Goal: Task Accomplishment & Management: Use online tool/utility

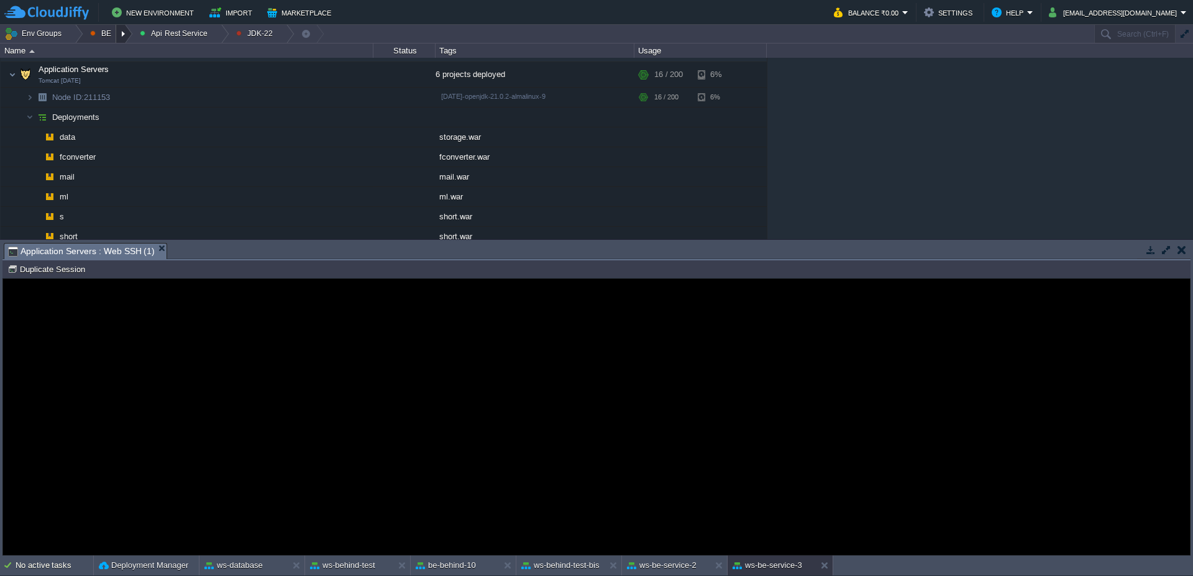
click at [120, 34] on div at bounding box center [124, 34] width 17 height 18
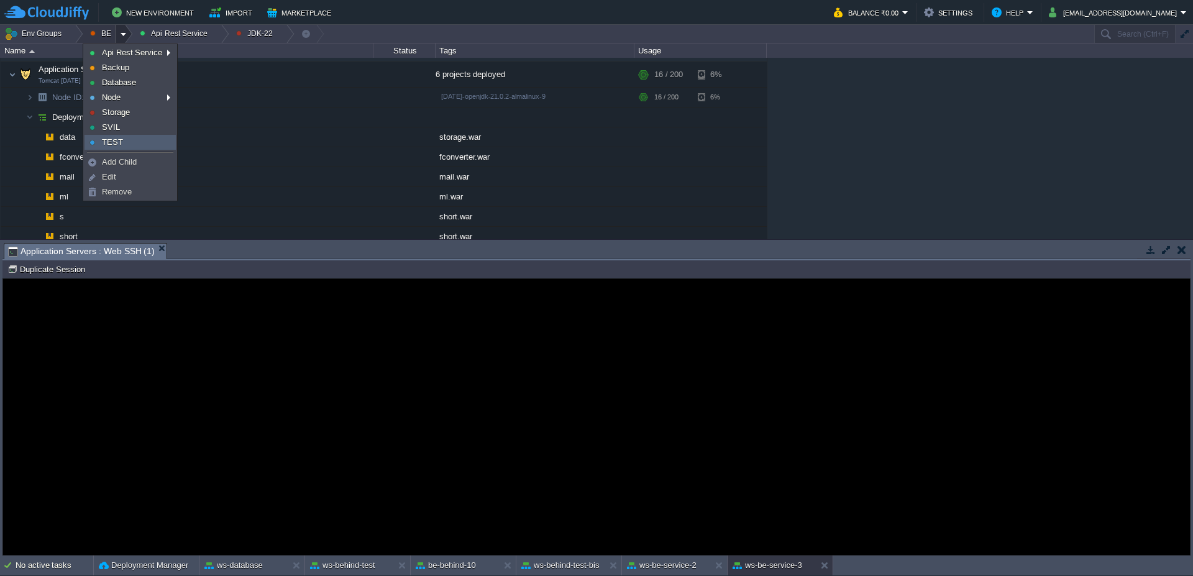
click at [125, 139] on link "TEST" at bounding box center [130, 142] width 90 height 14
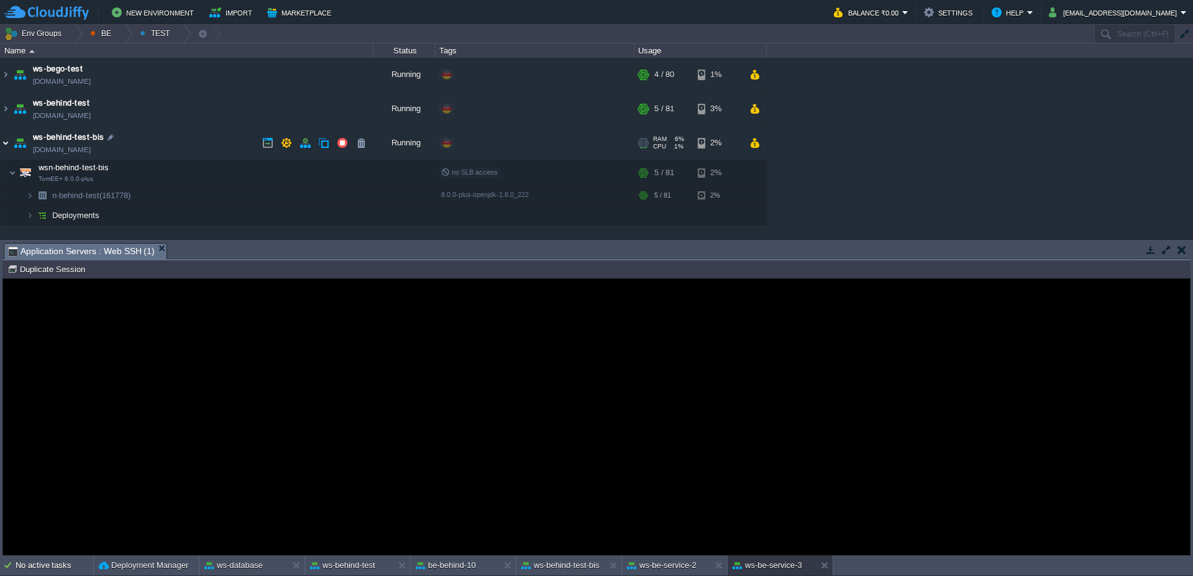
click at [1, 146] on img at bounding box center [6, 143] width 10 height 34
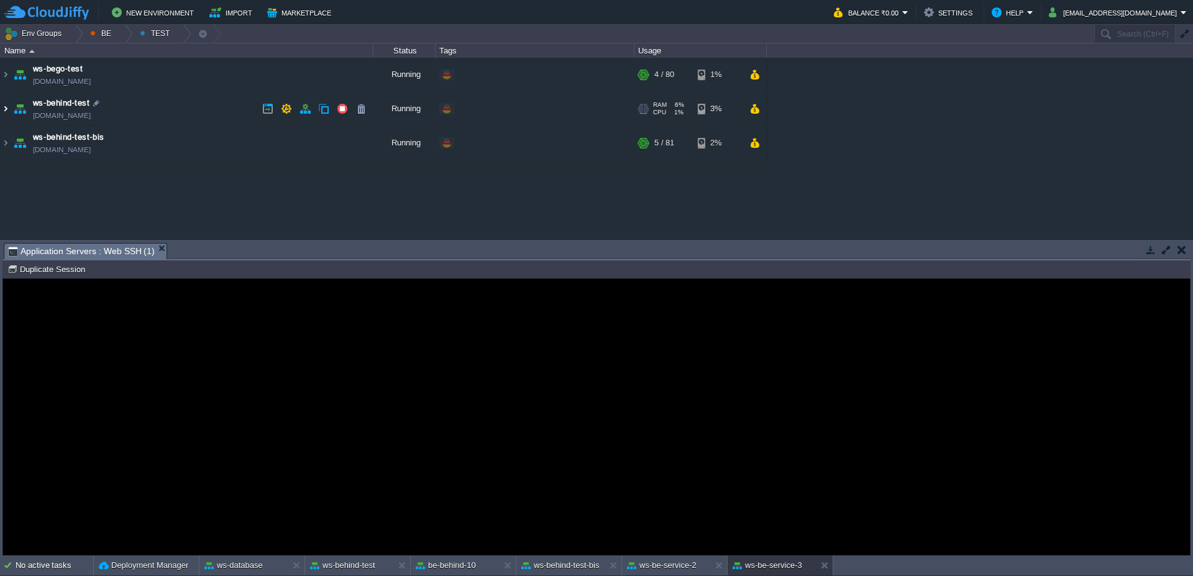
click at [2, 112] on img at bounding box center [6, 109] width 10 height 34
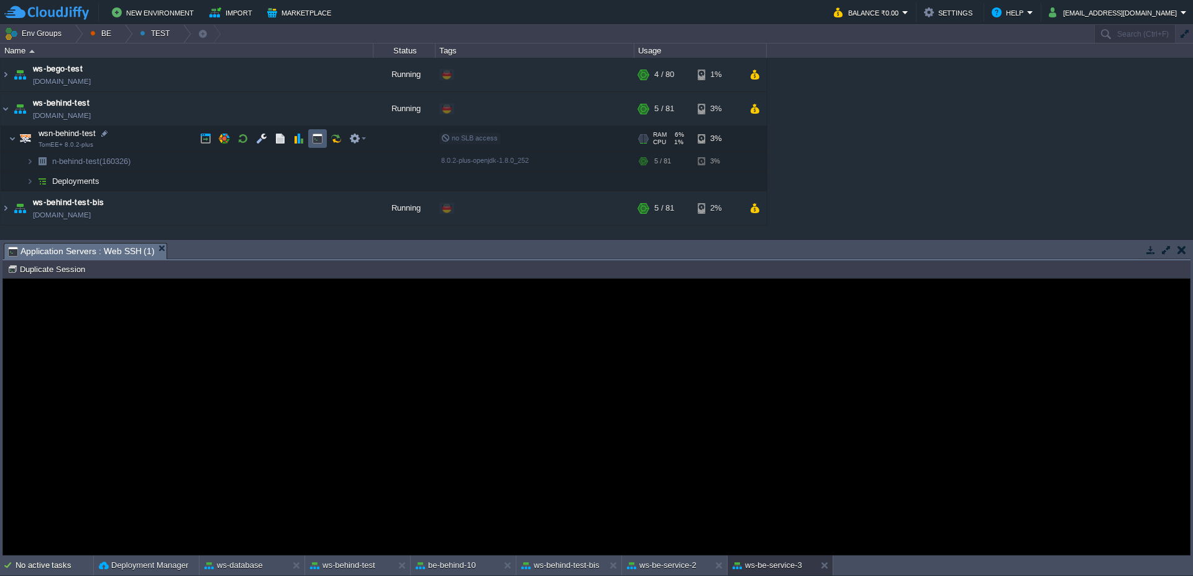
click at [322, 139] on button "button" at bounding box center [317, 138] width 11 height 11
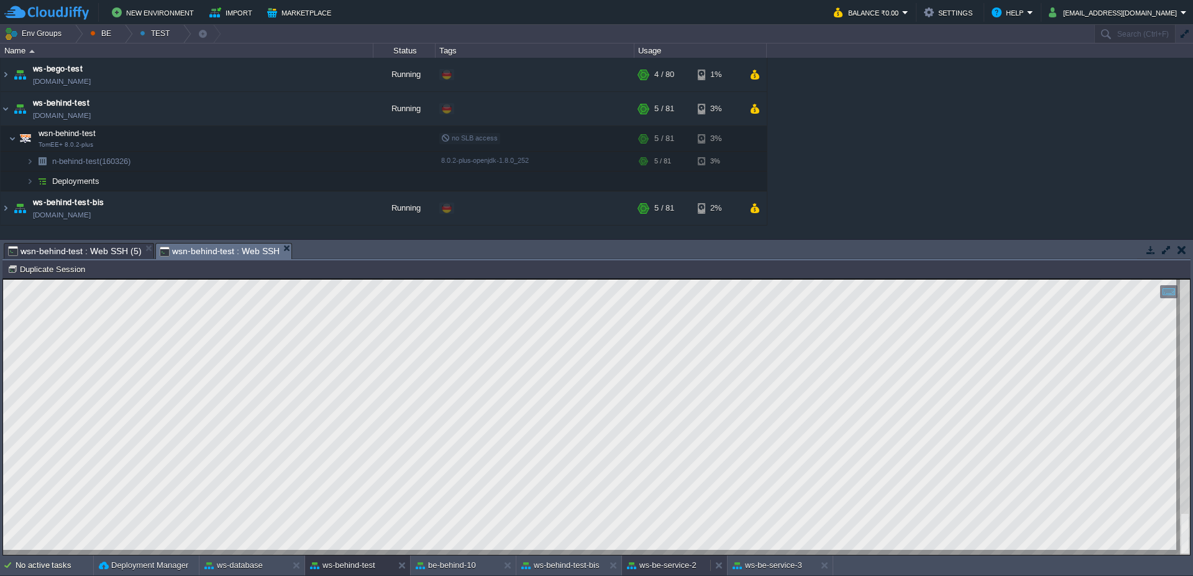
click at [683, 571] on button "ws-be-service-2" at bounding box center [662, 565] width 70 height 12
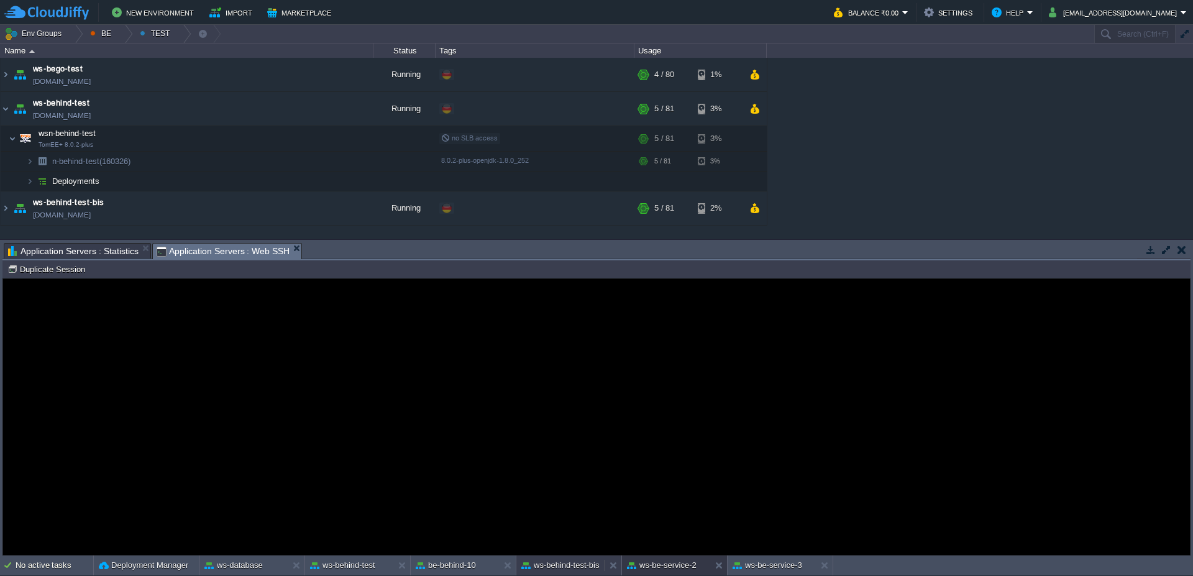
click at [563, 567] on button "ws-behind-test-bis" at bounding box center [560, 565] width 78 height 12
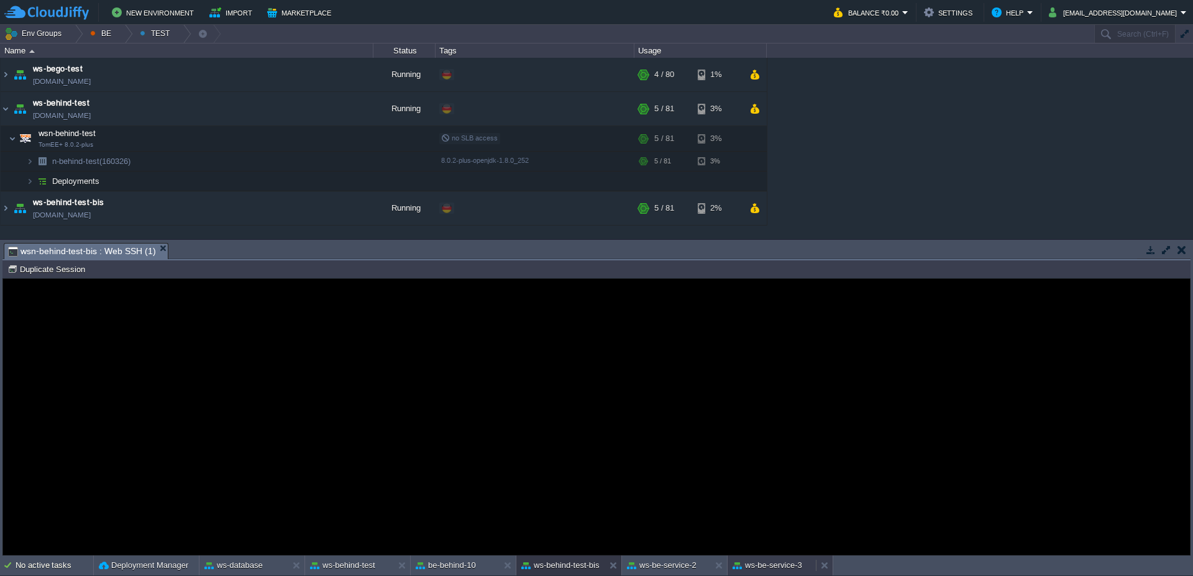
click at [791, 567] on button "ws-be-service-3" at bounding box center [768, 565] width 70 height 12
click at [824, 569] on button at bounding box center [827, 565] width 12 height 12
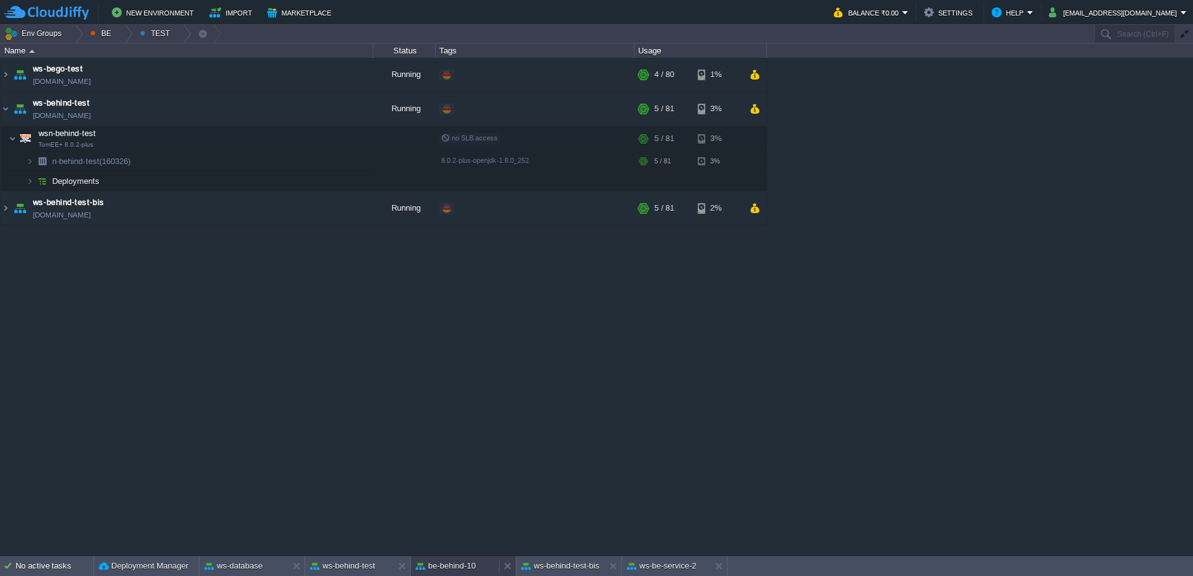
click at [451, 567] on button "be-behind-10" at bounding box center [446, 566] width 60 height 12
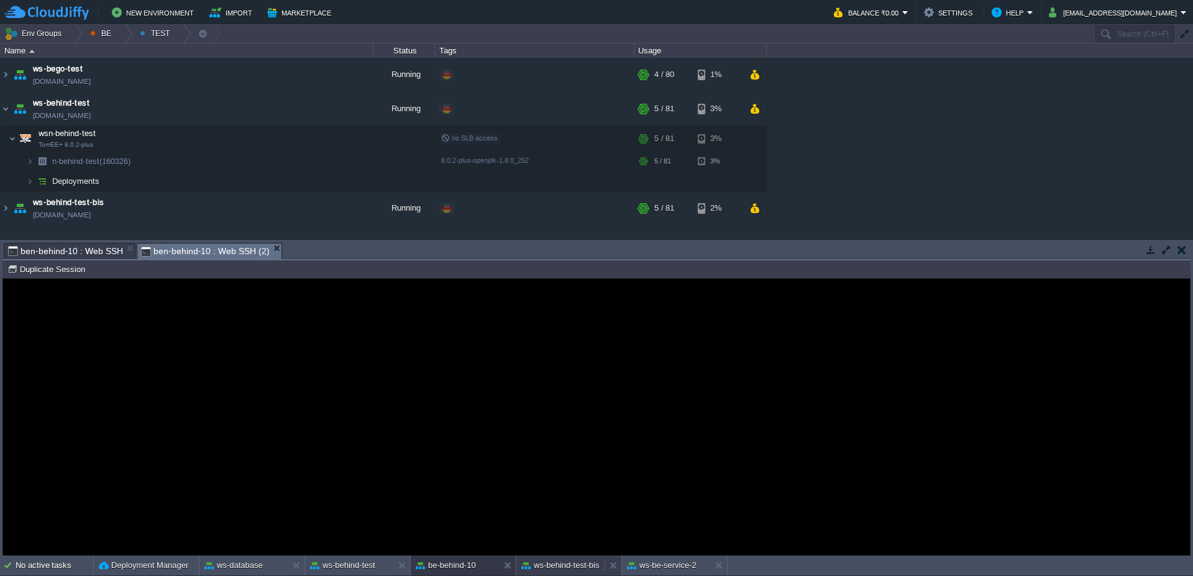
click at [573, 564] on button "ws-behind-test-bis" at bounding box center [560, 565] width 78 height 12
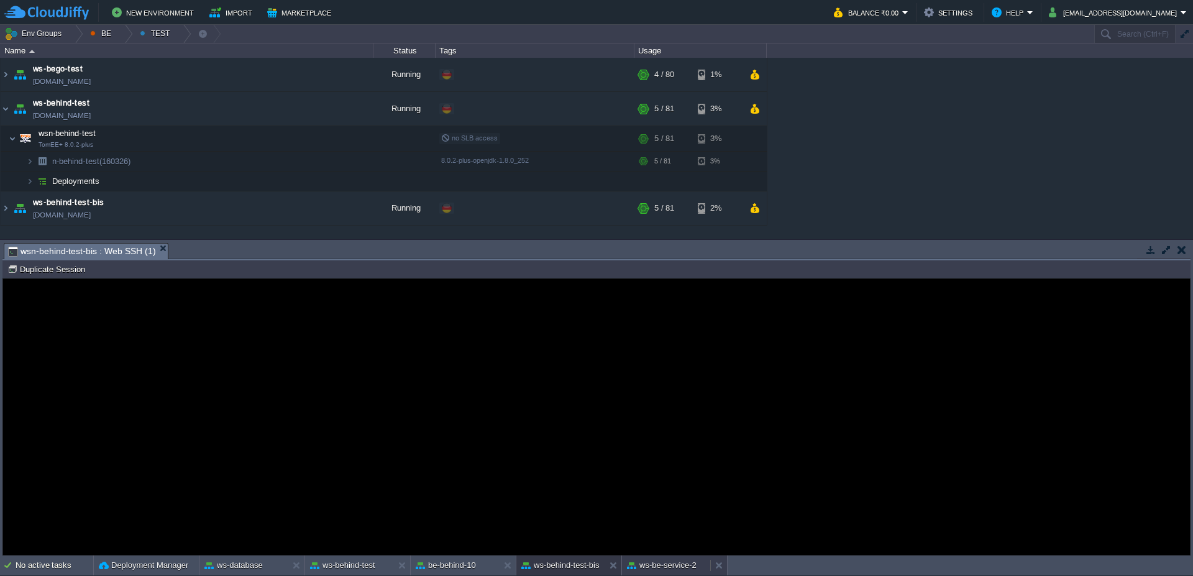
click at [654, 560] on button "ws-be-service-2" at bounding box center [662, 565] width 70 height 12
click at [534, 572] on div "ws-behind-test-bis" at bounding box center [560, 565] width 88 height 20
click at [355, 564] on button "ws-behind-test" at bounding box center [342, 565] width 65 height 12
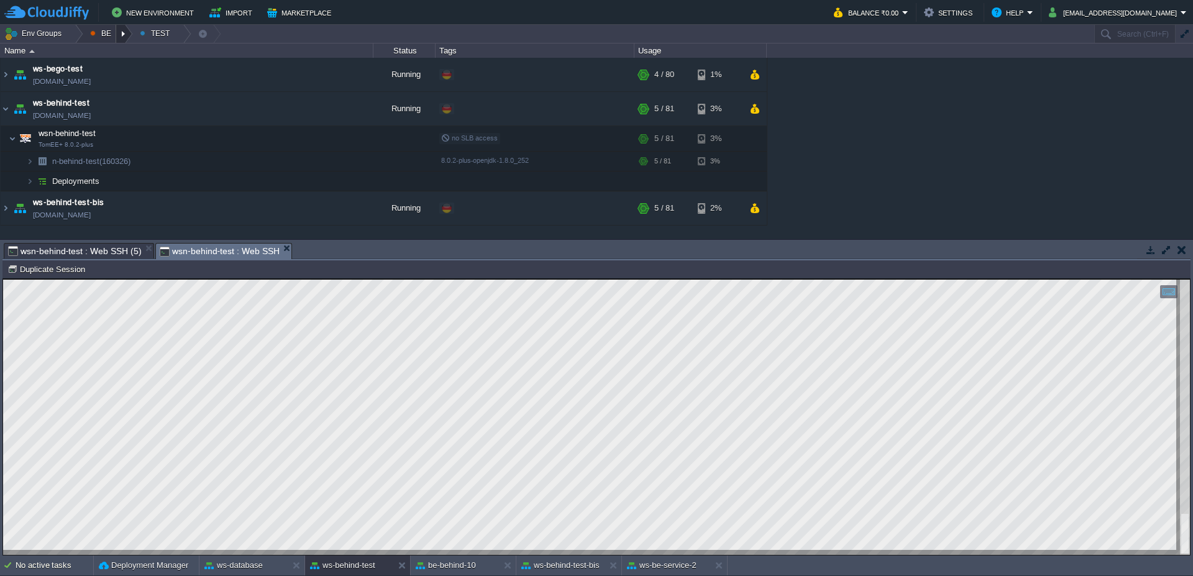
click at [127, 34] on div at bounding box center [124, 34] width 17 height 18
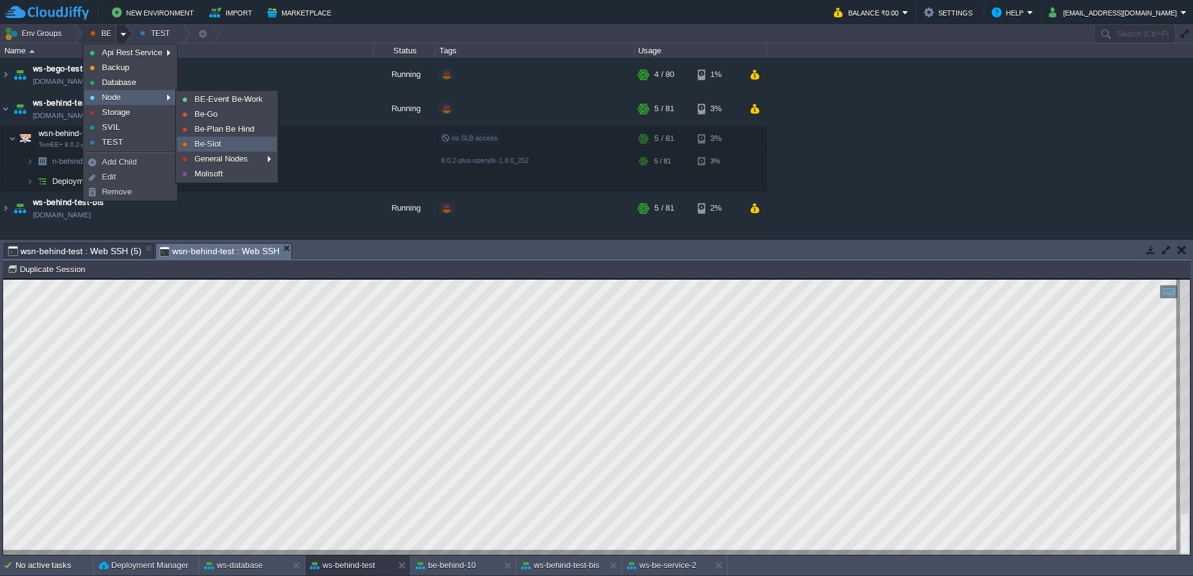
click at [233, 141] on link "Be-Slot" at bounding box center [227, 144] width 98 height 14
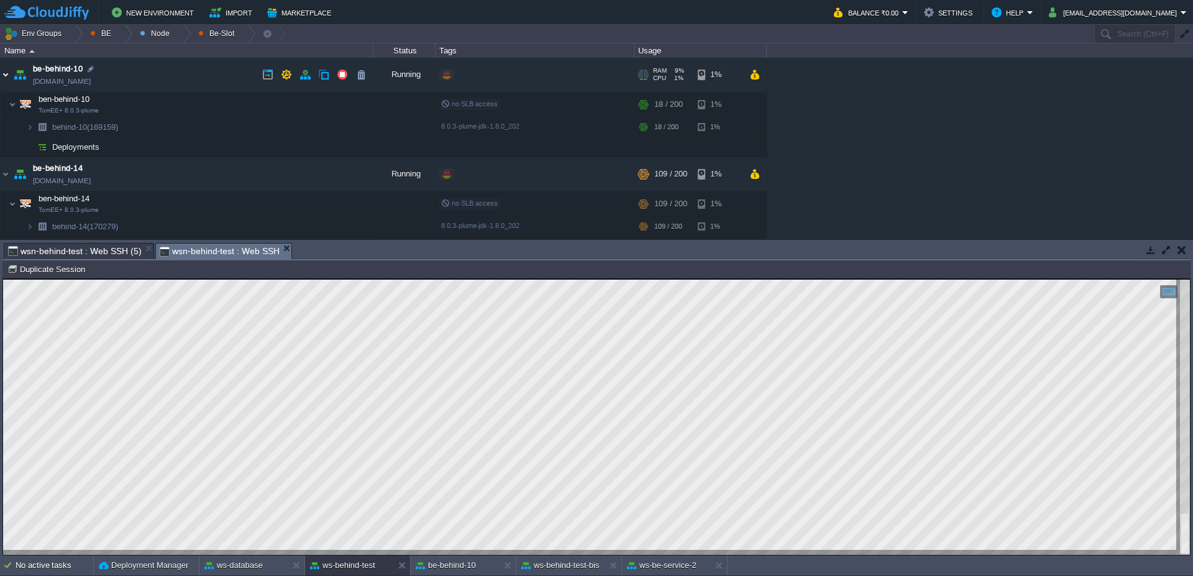
click at [4, 75] on img at bounding box center [6, 75] width 10 height 34
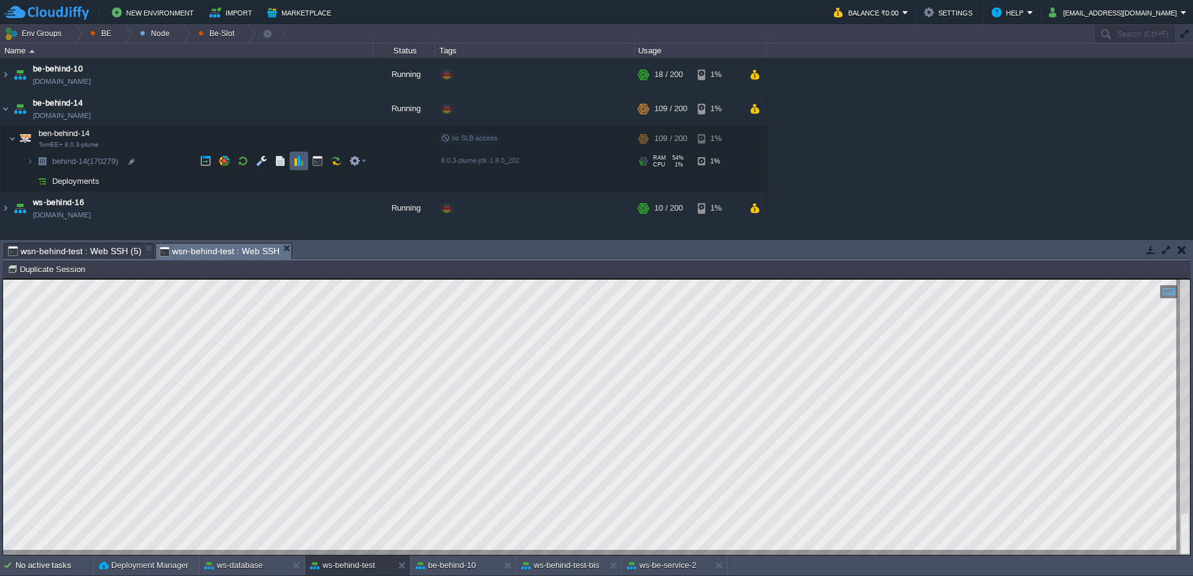
click at [296, 157] on button "button" at bounding box center [298, 160] width 11 height 11
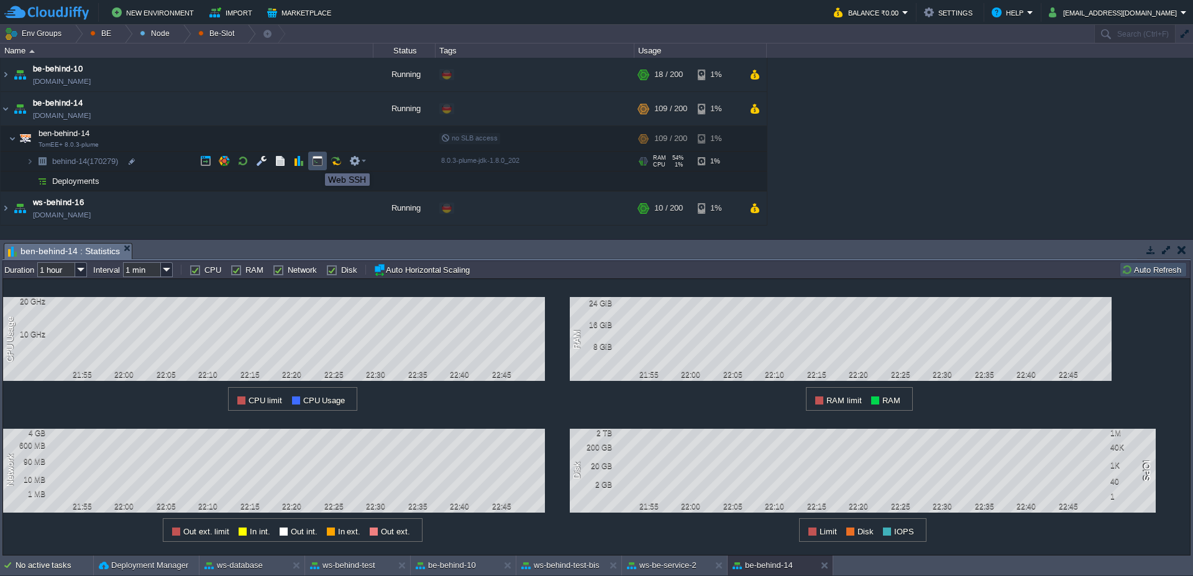
click at [316, 162] on button "button" at bounding box center [317, 160] width 11 height 11
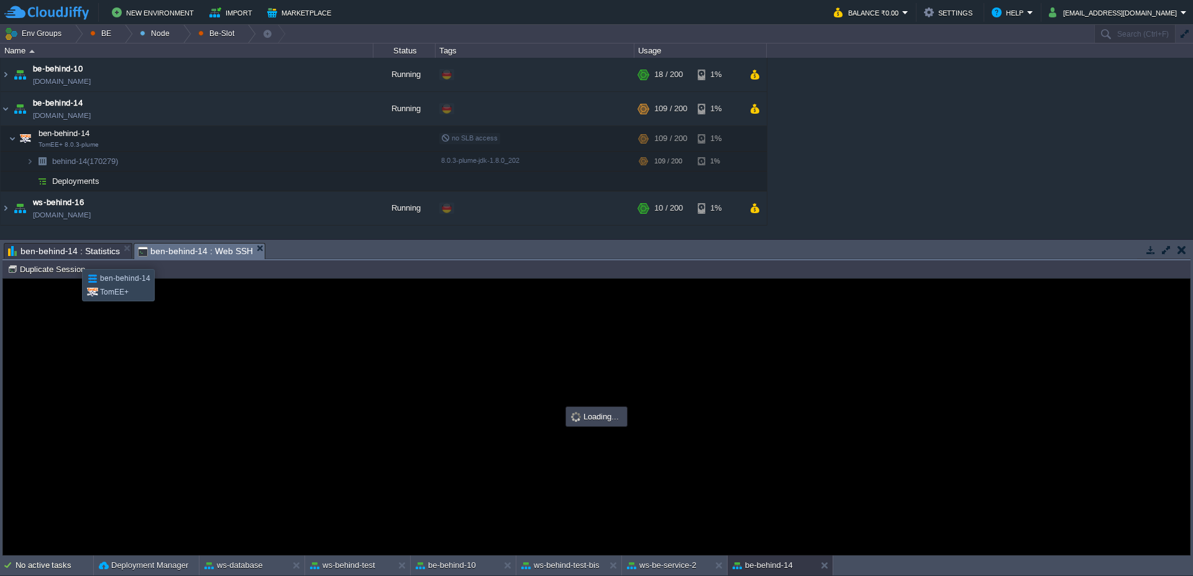
click at [68, 252] on span "ben-behind-14 : Statistics" at bounding box center [64, 251] width 112 height 15
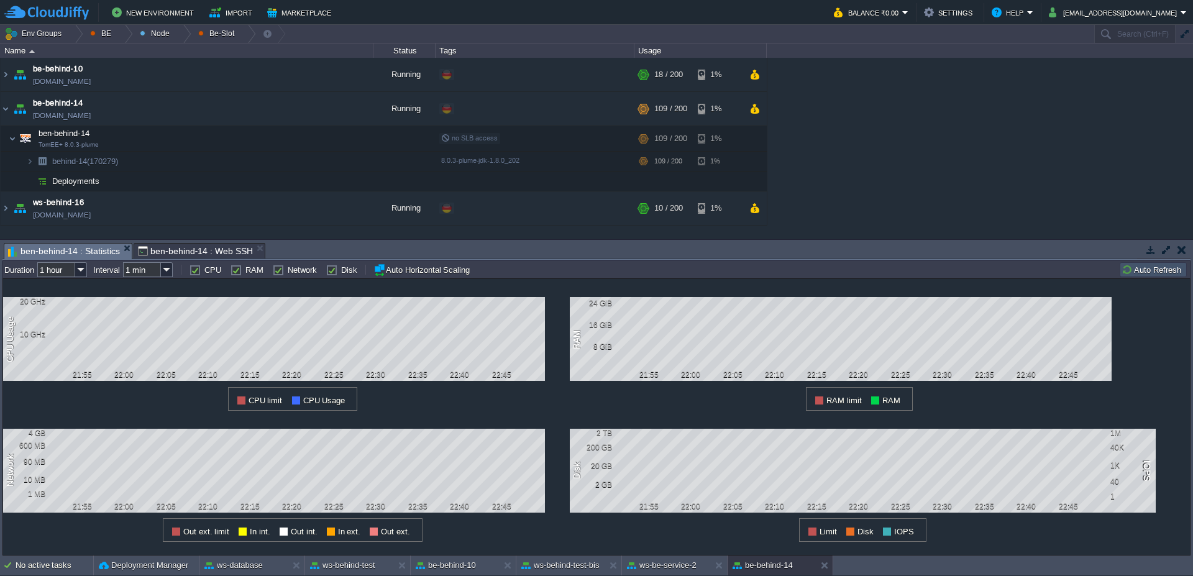
type input "#000000"
click at [212, 254] on span "ben-behind-14 : Web SSH" at bounding box center [195, 251] width 115 height 15
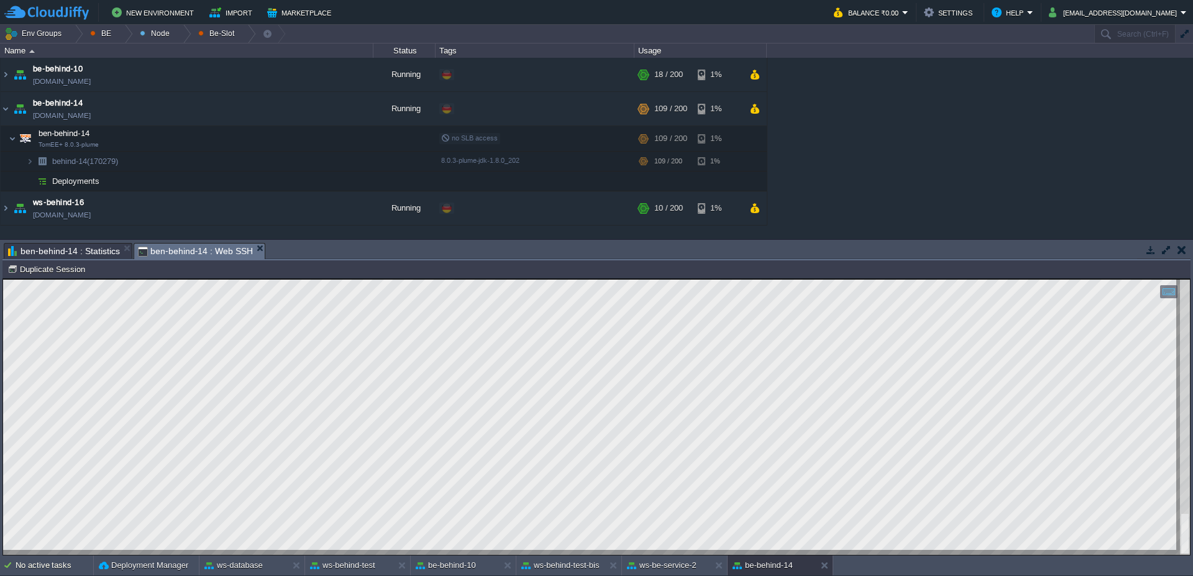
click at [57, 253] on span "ben-behind-14 : Statistics" at bounding box center [64, 251] width 112 height 15
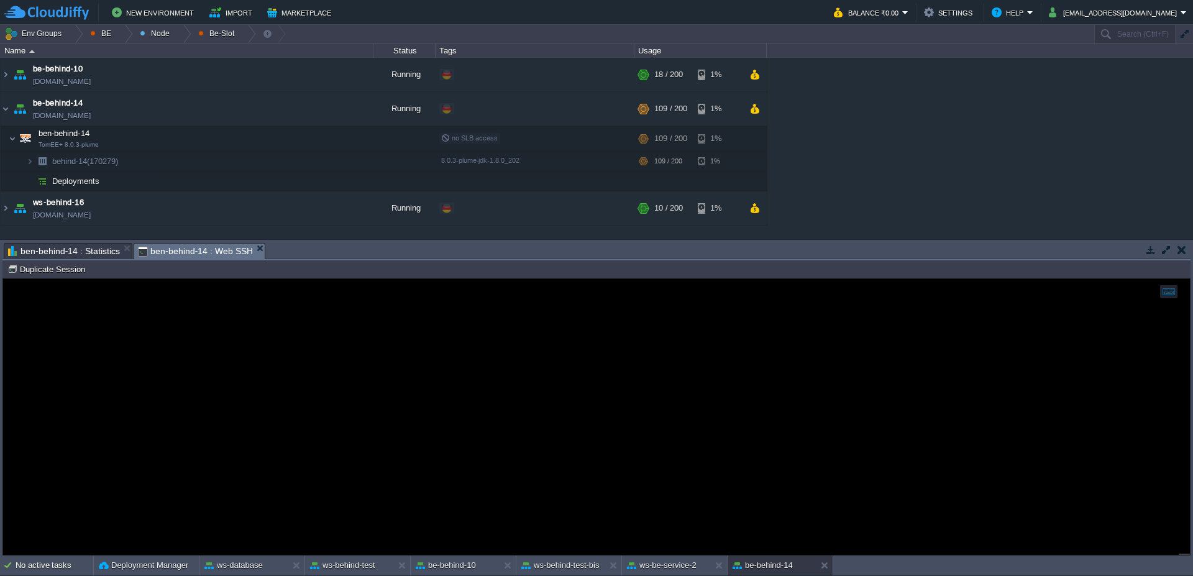
click at [155, 250] on span "ben-behind-14 : Web SSH" at bounding box center [195, 252] width 115 height 16
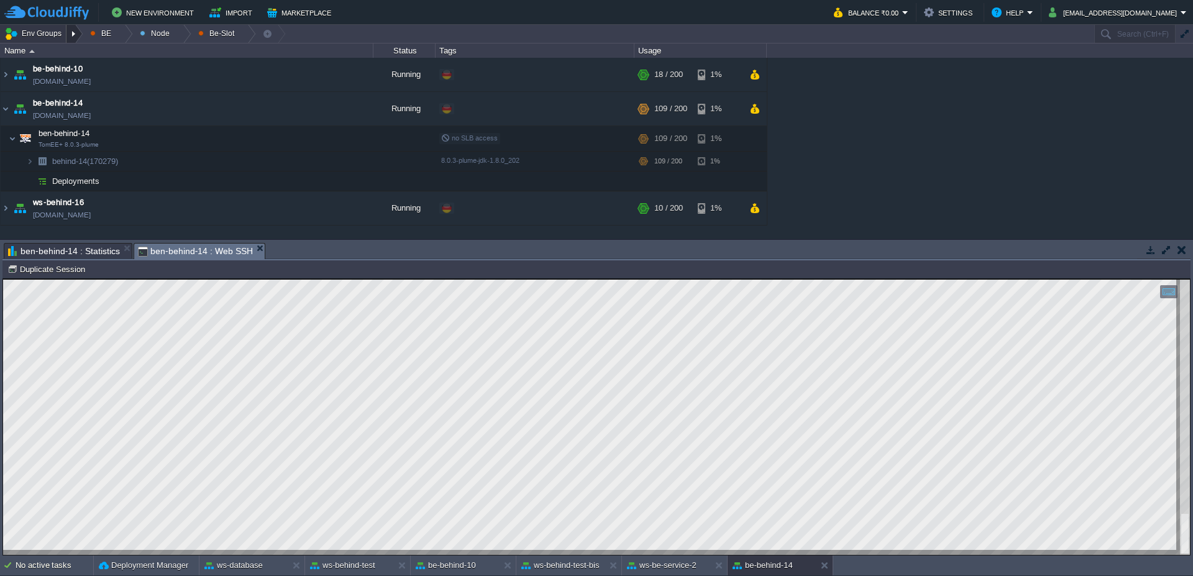
click at [71, 30] on div at bounding box center [74, 34] width 17 height 18
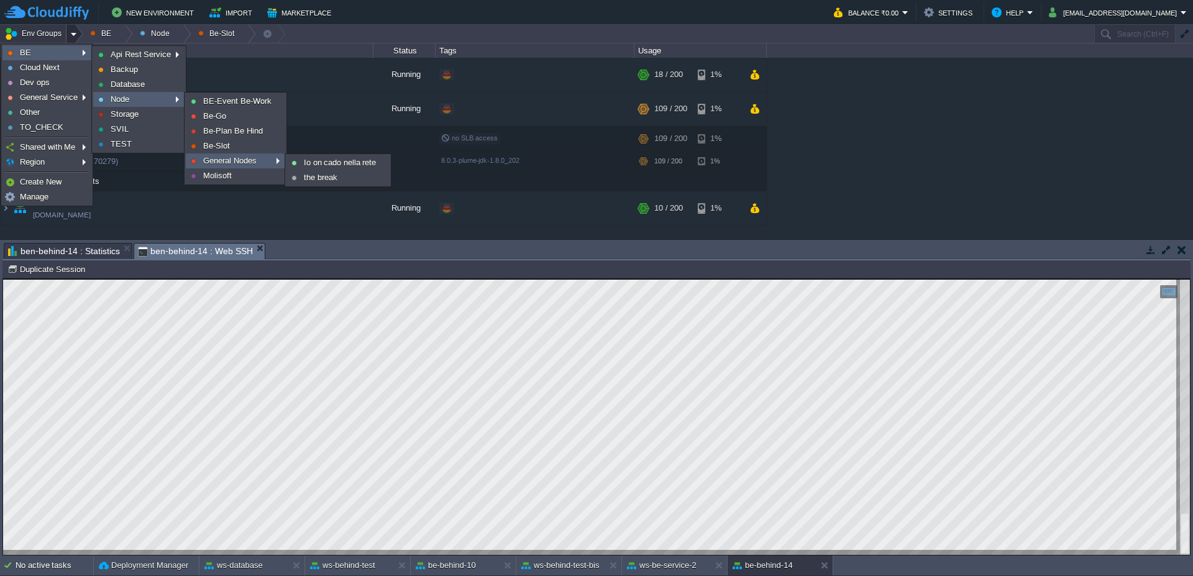
click at [235, 160] on span "General Nodes" at bounding box center [229, 160] width 53 height 9
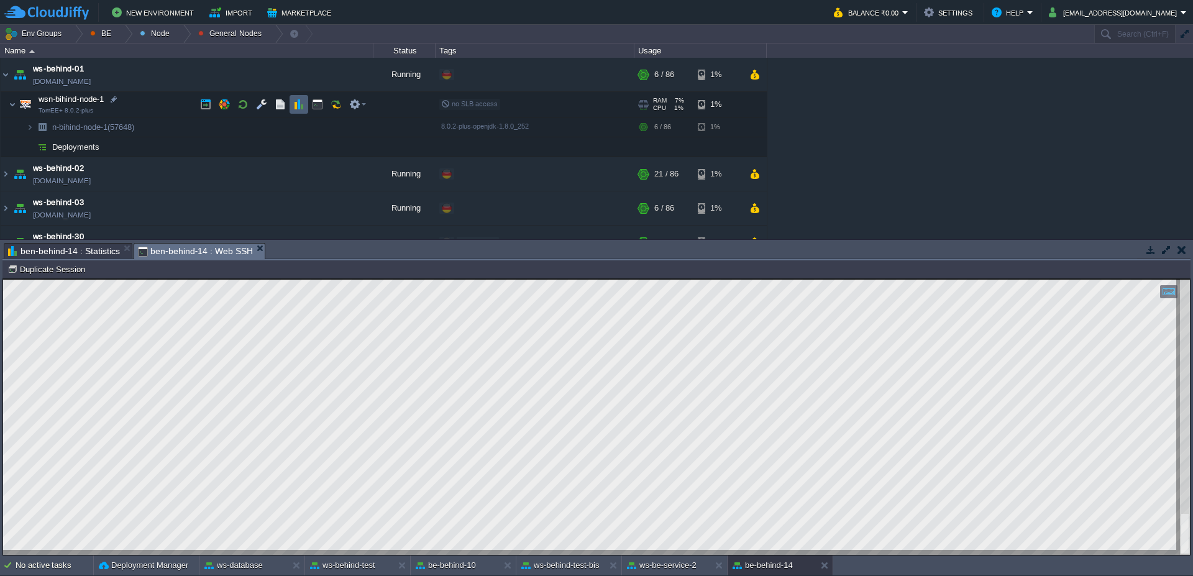
click at [296, 109] on button "button" at bounding box center [298, 104] width 11 height 11
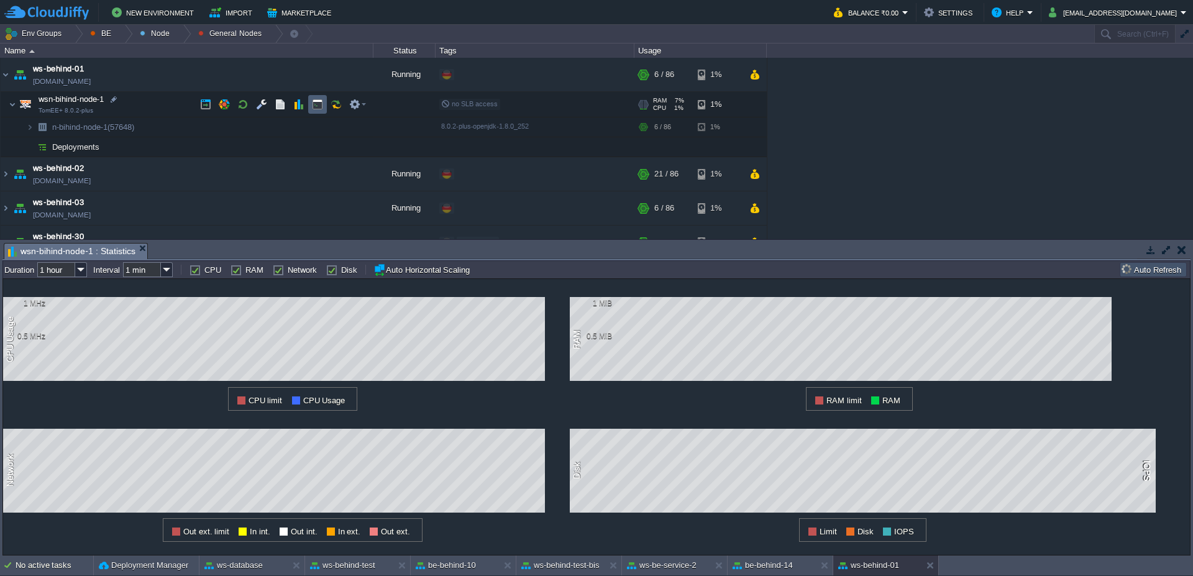
click at [311, 103] on td at bounding box center [317, 104] width 19 height 19
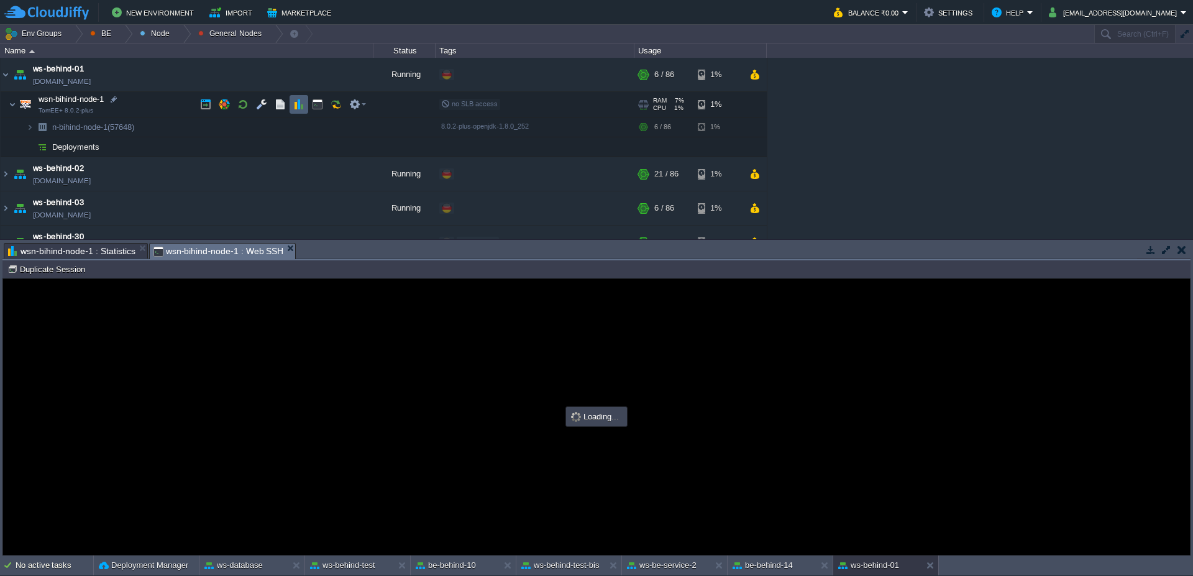
click at [304, 103] on td at bounding box center [299, 104] width 19 height 19
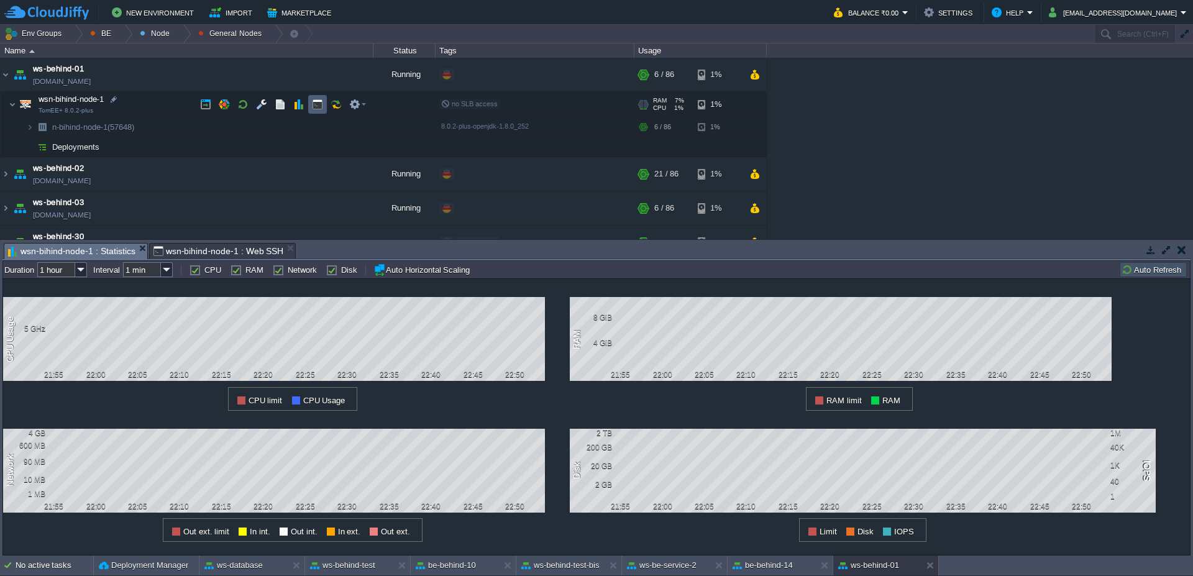
click at [324, 112] on td at bounding box center [317, 104] width 19 height 19
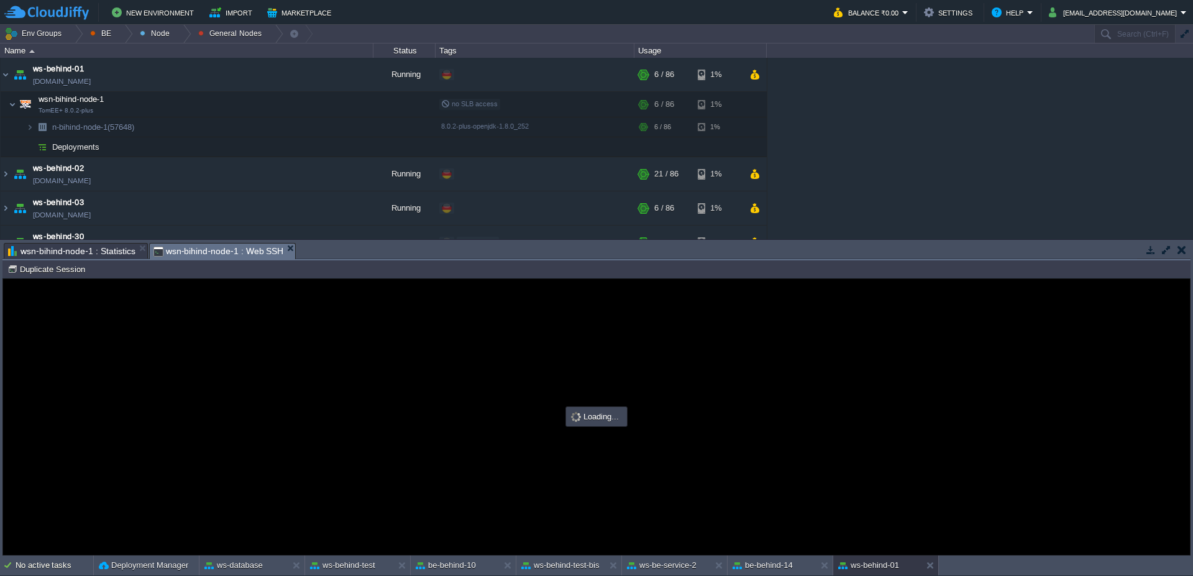
type input "#000000"
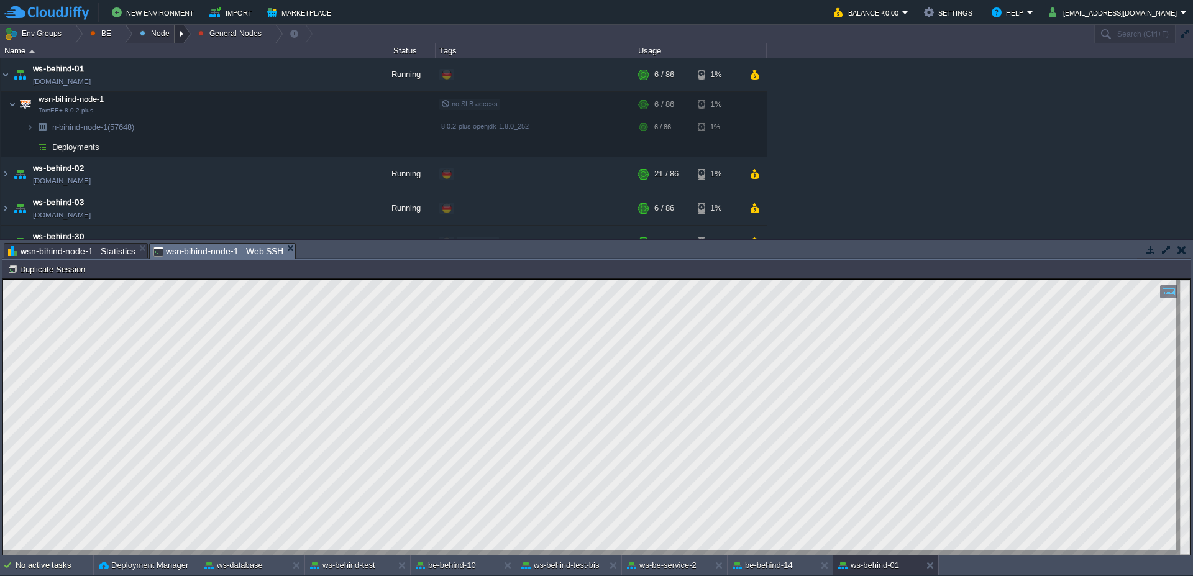
click at [183, 31] on div at bounding box center [183, 34] width 17 height 18
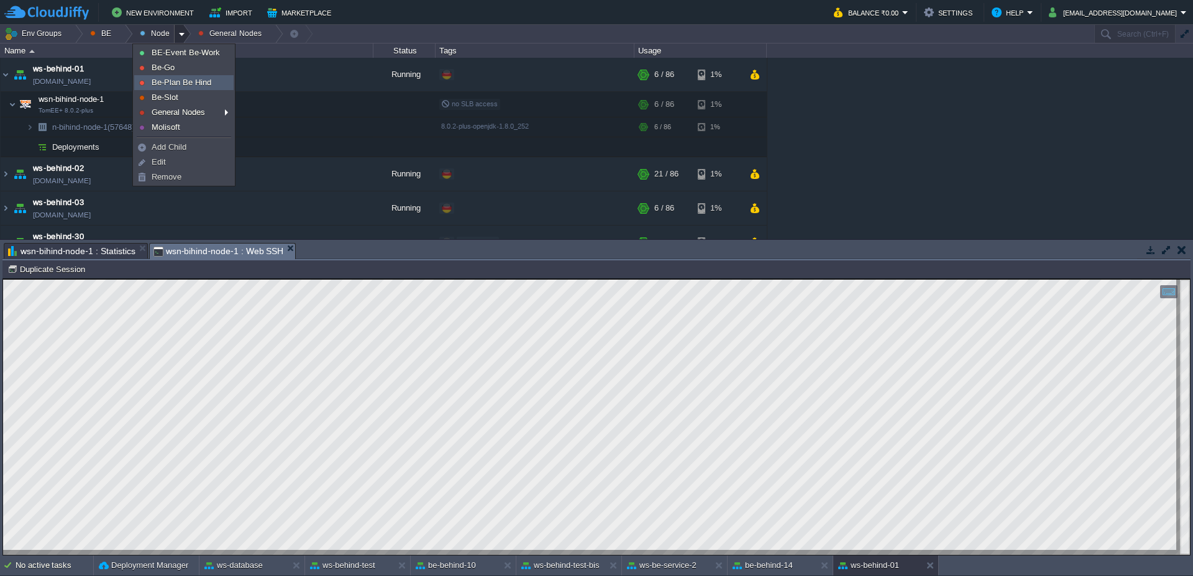
click at [209, 81] on span "Be-Plan Be Hind" at bounding box center [182, 82] width 60 height 9
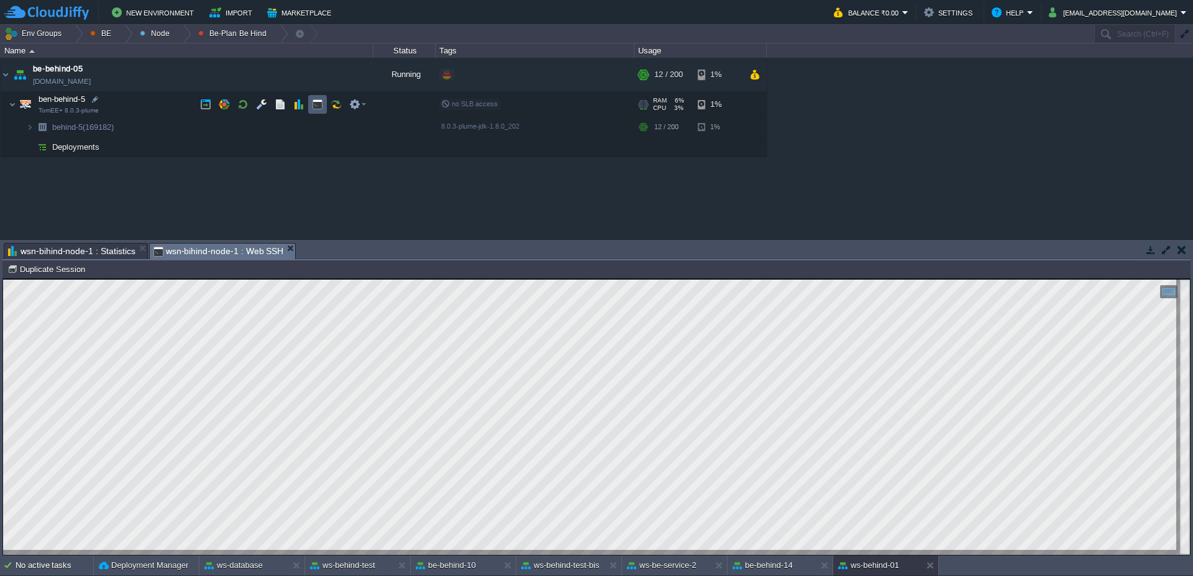
click at [316, 111] on td at bounding box center [317, 104] width 19 height 19
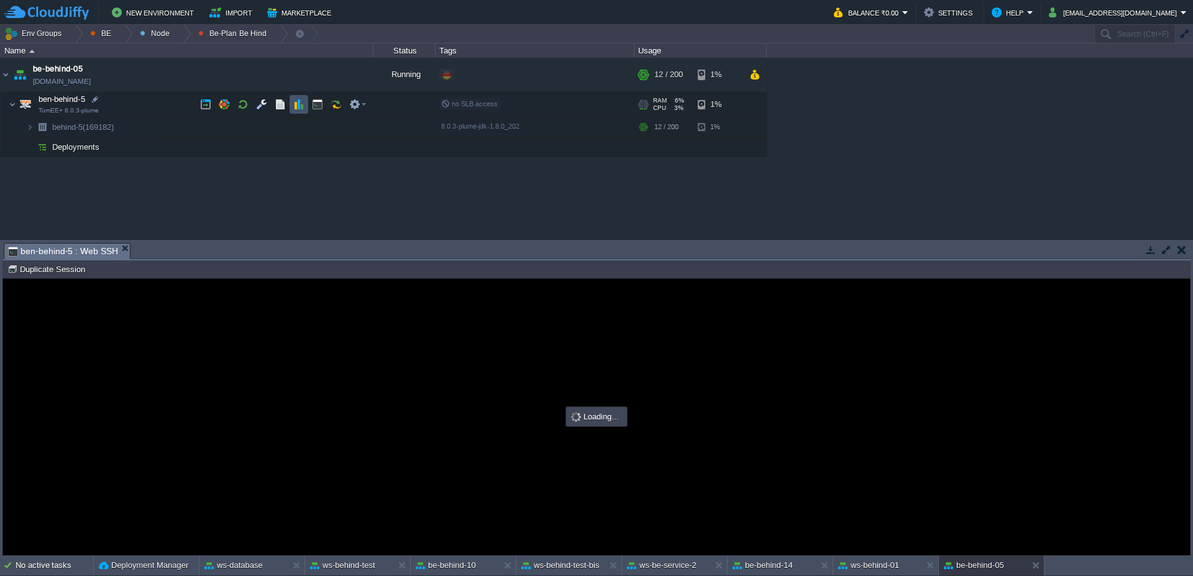
click at [301, 109] on button "button" at bounding box center [298, 104] width 11 height 11
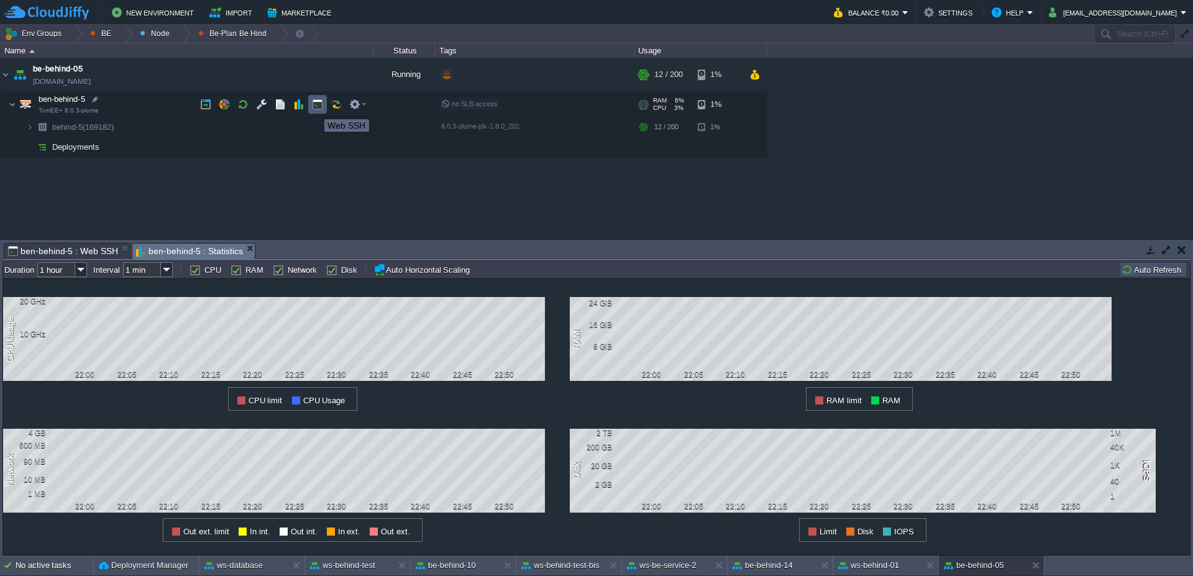
click at [315, 108] on button "button" at bounding box center [317, 104] width 11 height 11
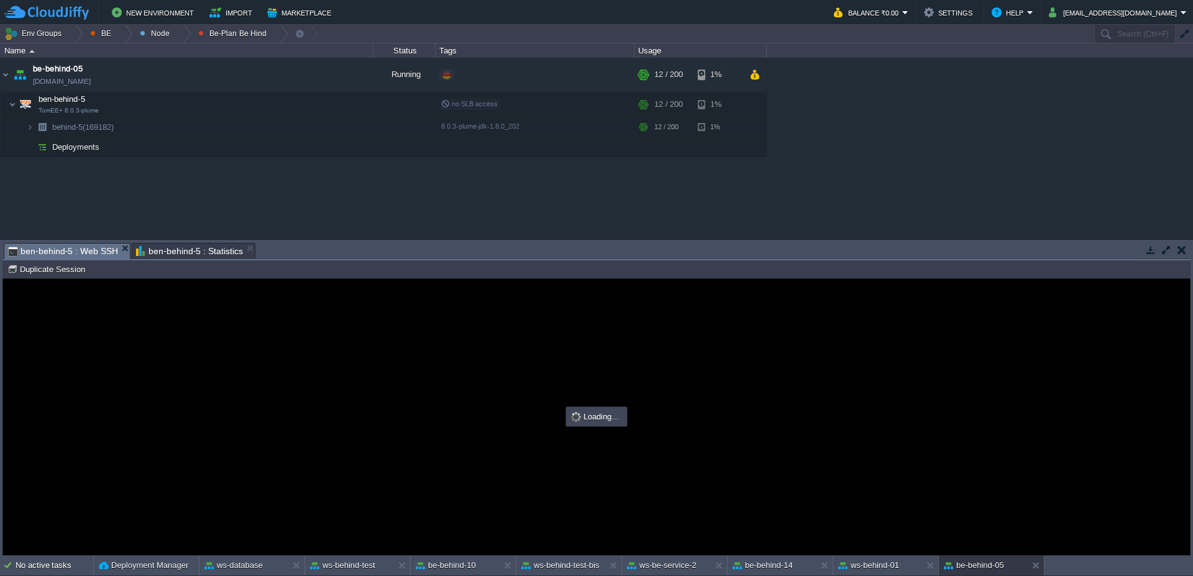
type input "#000000"
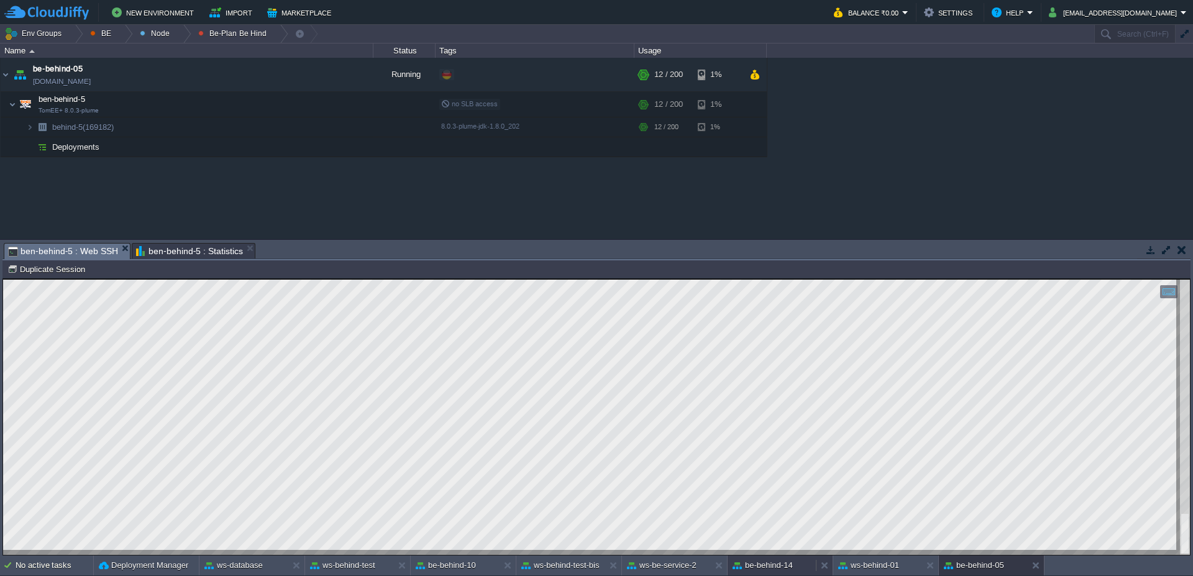
click at [769, 564] on button "be-behind-14" at bounding box center [763, 565] width 60 height 12
click at [992, 570] on button "be-behind-05" at bounding box center [974, 565] width 60 height 12
click at [763, 569] on button "be-behind-14" at bounding box center [763, 565] width 60 height 12
click at [820, 560] on div at bounding box center [824, 565] width 17 height 20
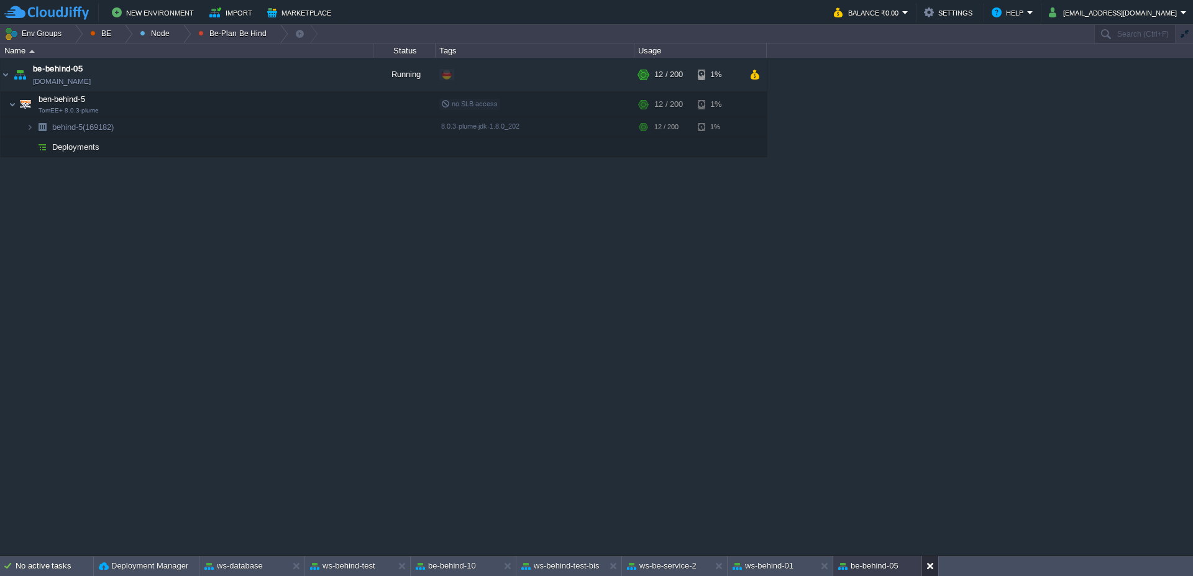
click at [931, 564] on button at bounding box center [932, 566] width 12 height 12
